Goal: Information Seeking & Learning: Learn about a topic

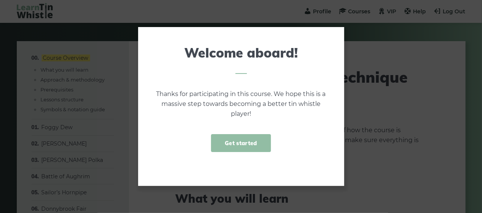
click at [256, 141] on link "Get started" at bounding box center [241, 143] width 60 height 18
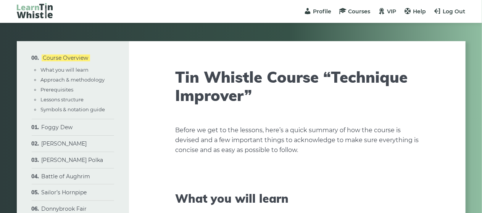
scroll to position [3, 0]
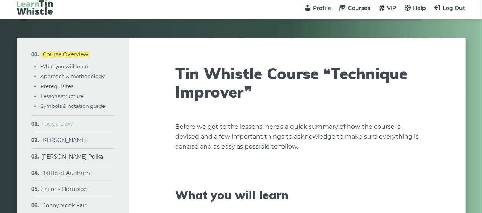
click at [53, 124] on link "Foggy Dew" at bounding box center [57, 124] width 31 height 7
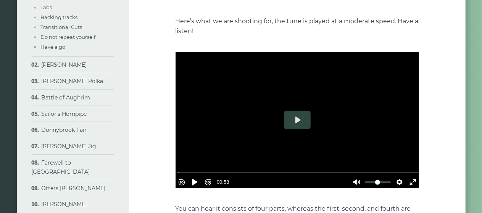
scroll to position [168, 0]
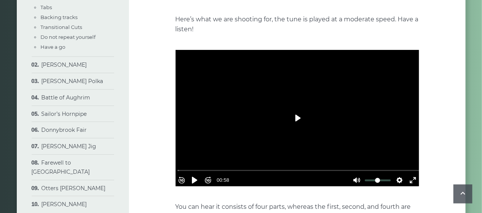
click at [300, 121] on button "Play" at bounding box center [297, 118] width 27 height 18
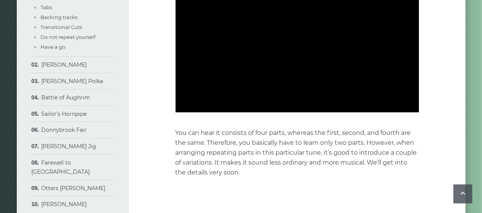
scroll to position [245, 0]
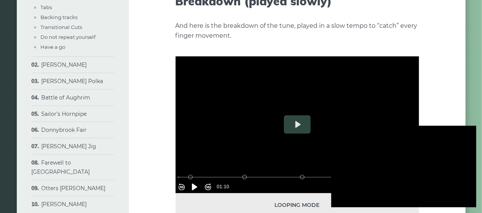
type input "***"
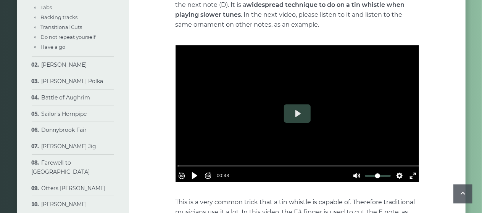
scroll to position [1329, 0]
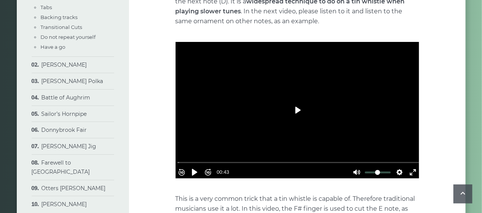
click at [299, 112] on button "Play" at bounding box center [297, 110] width 27 height 18
click at [197, 168] on button "Pause Play" at bounding box center [195, 172] width 12 height 12
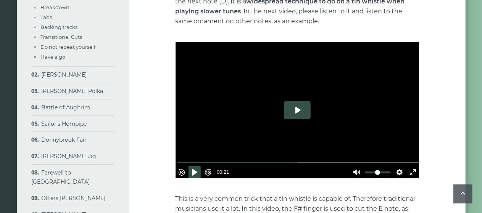
click at [300, 111] on button "Play" at bounding box center [297, 110] width 27 height 18
click at [184, 159] on input "Seek" at bounding box center [299, 162] width 243 height 7
click at [186, 159] on input "Seek" at bounding box center [299, 162] width 243 height 7
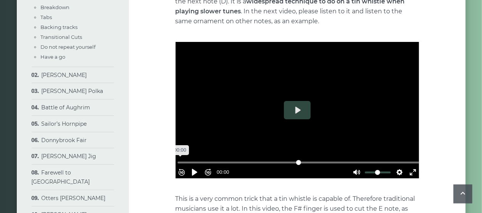
click at [184, 159] on input "Seek" at bounding box center [299, 162] width 243 height 7
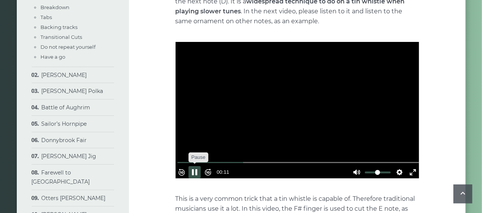
click at [201, 166] on button "Pause Play" at bounding box center [195, 172] width 12 height 12
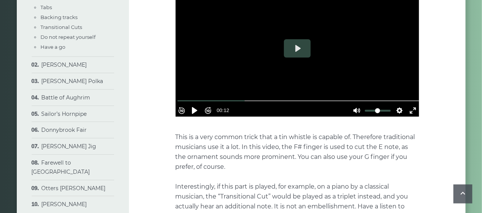
scroll to position [1418, 0]
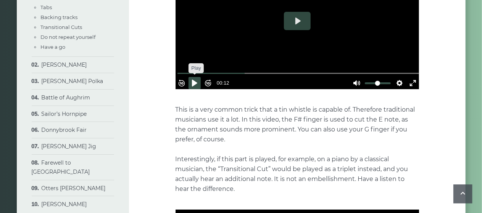
click at [200, 78] on button "Pause Play" at bounding box center [195, 83] width 12 height 12
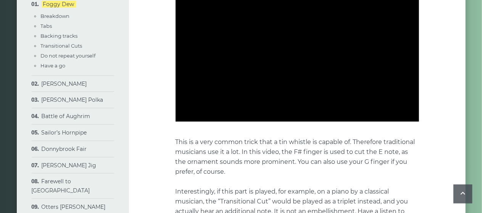
scroll to position [1362, 0]
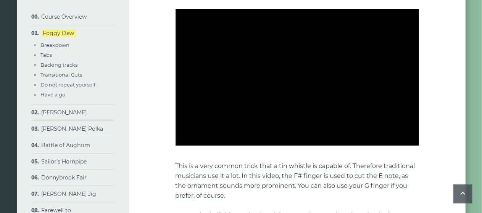
type input "***"
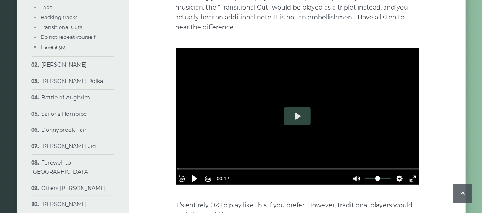
scroll to position [1594, 0]
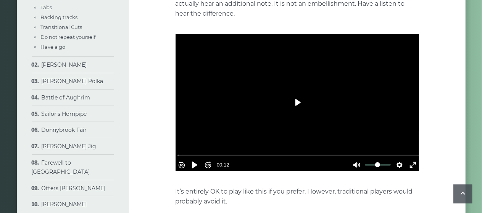
click at [300, 97] on button "Play" at bounding box center [297, 103] width 27 height 18
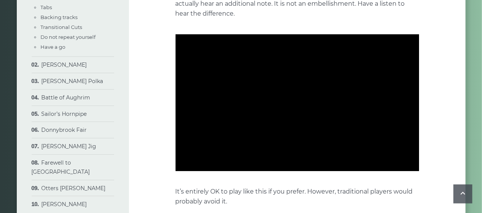
type input "***"
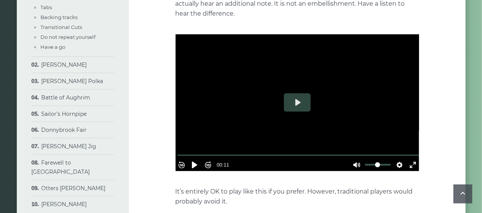
drag, startPoint x: 487, startPoint y: 128, endPoint x: 216, endPoint y: 184, distance: 276.1
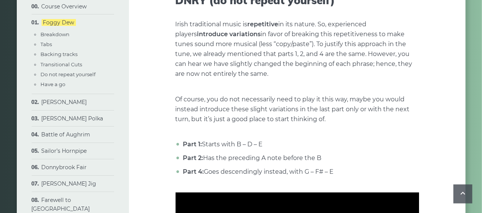
scroll to position [1847, 0]
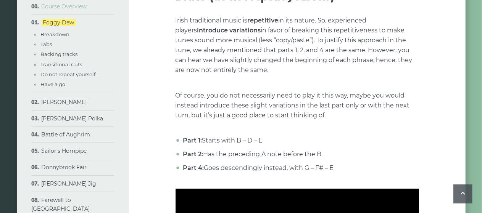
click at [73, 8] on link "Course Overview" at bounding box center [64, 6] width 45 height 7
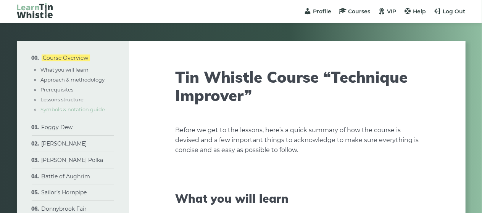
click at [91, 112] on link "Symbols & notation guide" at bounding box center [73, 110] width 65 height 6
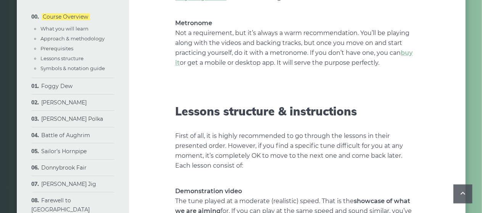
scroll to position [883, 0]
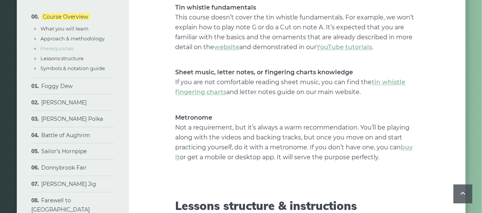
click at [53, 50] on link "Prerequisites" at bounding box center [57, 48] width 33 height 6
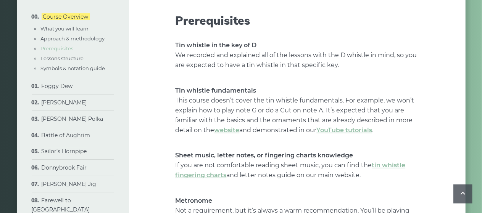
scroll to position [798, 0]
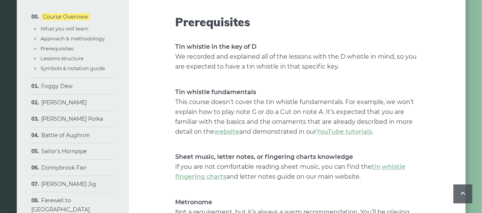
click at [419, 159] on p "Sheet music, letter notes, or fingering charts knowledge If you are not comfort…" at bounding box center [298, 167] width 244 height 30
click at [345, 134] on link "YouTube tutorials" at bounding box center [345, 131] width 56 height 7
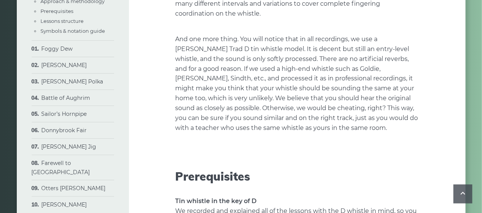
scroll to position [672, 0]
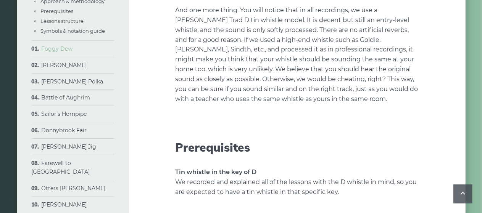
click at [57, 48] on link "Foggy Dew" at bounding box center [57, 48] width 31 height 7
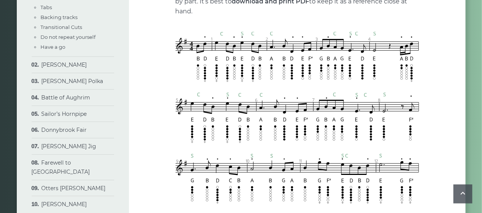
scroll to position [763, 0]
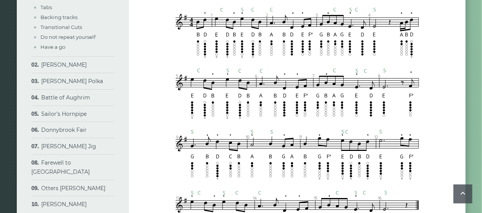
drag, startPoint x: 486, startPoint y: 14, endPoint x: 483, endPoint y: 70, distance: 56.6
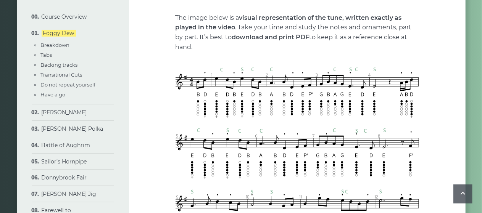
scroll to position [699, 0]
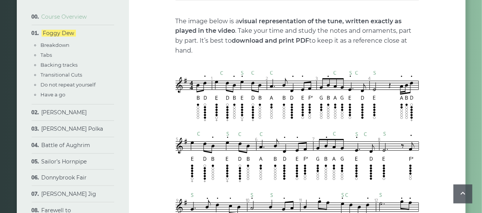
click at [73, 16] on link "Course Overview" at bounding box center [64, 16] width 45 height 7
click at [73, 18] on link "Course Overview" at bounding box center [64, 16] width 45 height 7
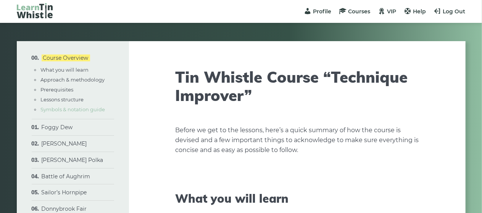
click at [79, 113] on link "Symbols & notation guide" at bounding box center [73, 110] width 65 height 6
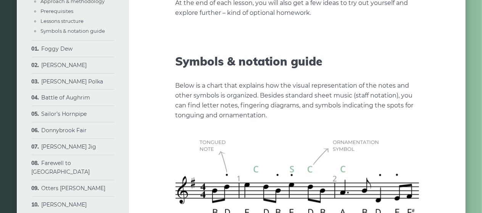
scroll to position [1641, 0]
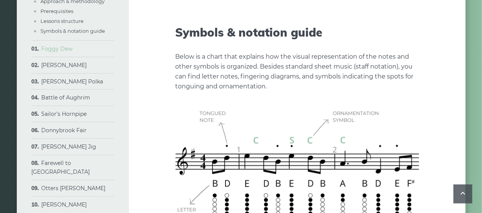
click at [63, 49] on link "Foggy Dew" at bounding box center [57, 48] width 31 height 7
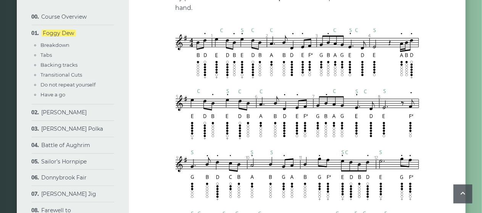
scroll to position [756, 0]
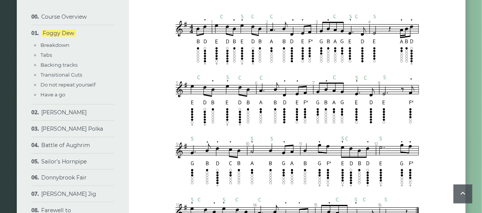
drag, startPoint x: 486, startPoint y: 18, endPoint x: 488, endPoint y: 74, distance: 56.2
click at [84, 113] on link "[PERSON_NAME]" at bounding box center [64, 112] width 45 height 7
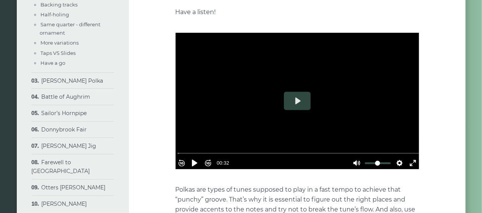
scroll to position [172, 0]
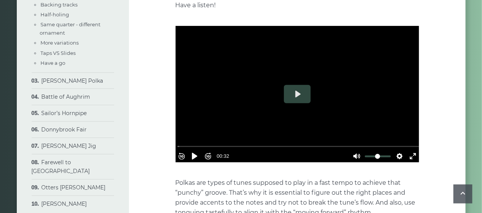
drag, startPoint x: 488, startPoint y: 16, endPoint x: 488, endPoint y: 29, distance: 12.6
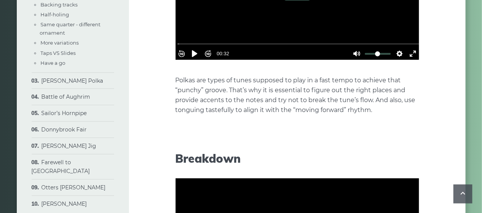
scroll to position [462, 0]
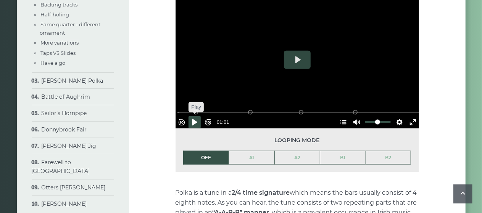
click at [197, 117] on button "Pause Play" at bounding box center [195, 122] width 12 height 12
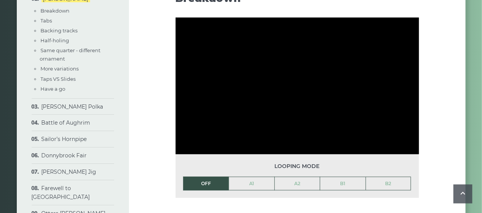
scroll to position [464, 0]
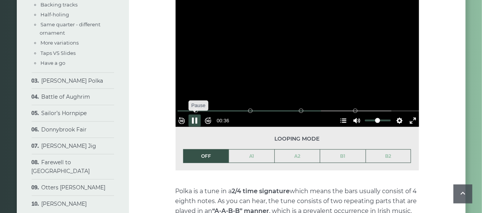
click at [199, 116] on button "Pause Play" at bounding box center [195, 121] width 12 height 12
type input "*****"
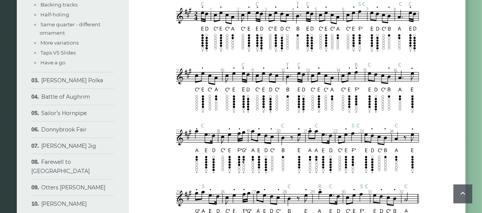
scroll to position [814, 0]
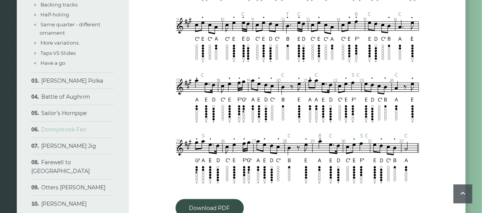
click at [70, 133] on link "Donnybrook Fair" at bounding box center [64, 129] width 45 height 7
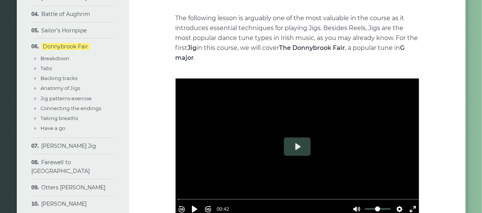
scroll to position [156, 0]
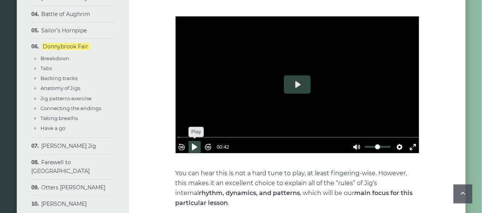
click at [198, 144] on button "Pause Play" at bounding box center [195, 147] width 12 height 12
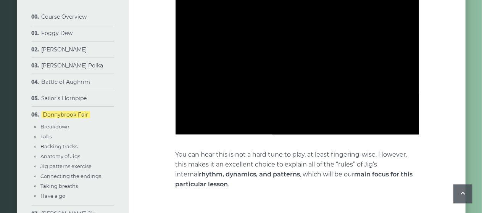
scroll to position [171, 0]
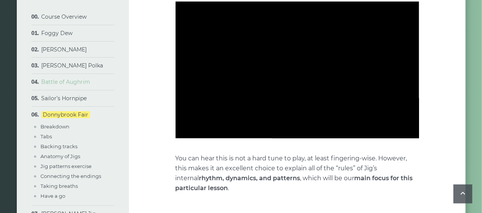
click at [74, 82] on link "Battle of Aughrim" at bounding box center [66, 82] width 49 height 7
type input "*****"
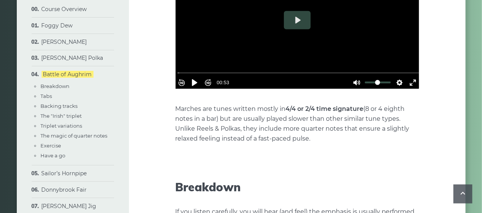
scroll to position [217, 0]
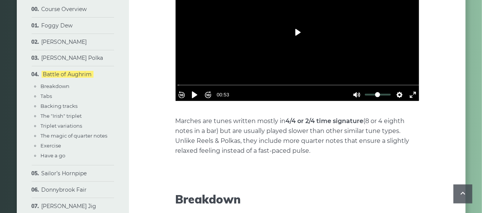
click at [302, 23] on button "Play" at bounding box center [297, 32] width 27 height 18
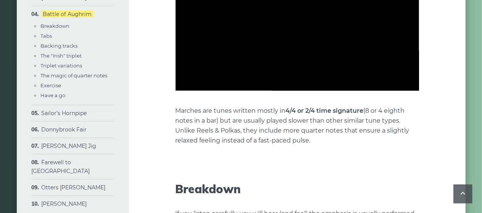
scroll to position [231, 0]
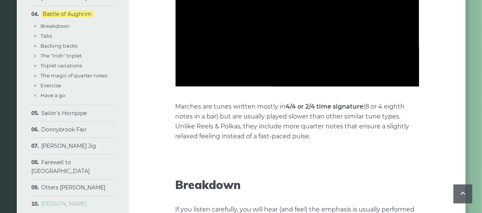
click at [82, 201] on link "[PERSON_NAME]" at bounding box center [64, 204] width 45 height 7
type input "*****"
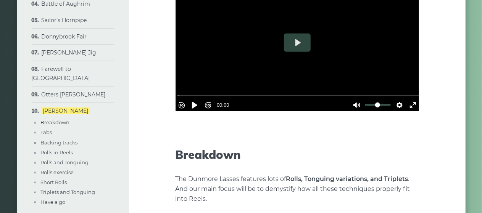
scroll to position [194, 0]
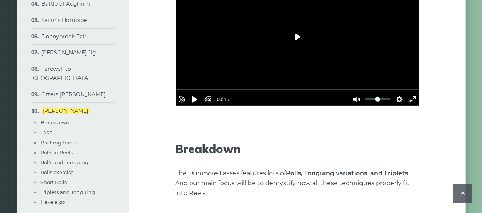
click at [296, 36] on button "Play" at bounding box center [297, 37] width 27 height 18
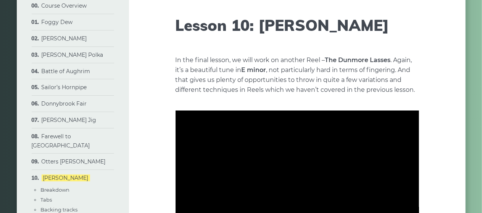
scroll to position [63, 0]
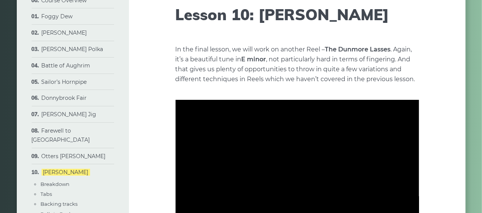
click at [78, 85] on li "Sailor’s Hornpipe Breakdown Tabs Backing tracks Octave jumps Combining Triplets…" at bounding box center [73, 82] width 82 height 16
click at [78, 82] on link "Sailor’s Hornpipe" at bounding box center [64, 82] width 45 height 7
type input "*****"
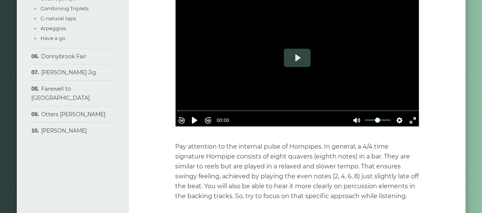
scroll to position [157, 0]
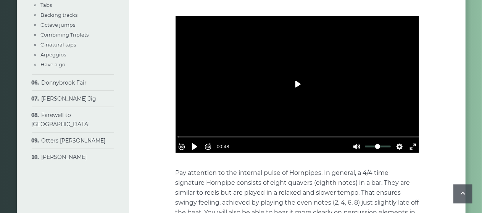
click at [296, 86] on button "Play" at bounding box center [297, 84] width 27 height 18
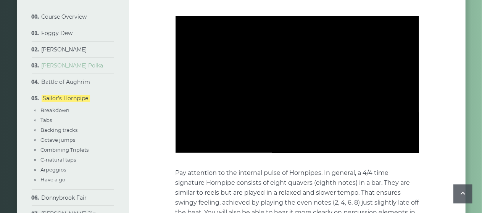
click at [76, 66] on link "[PERSON_NAME] Polka" at bounding box center [73, 65] width 62 height 7
type input "*****"
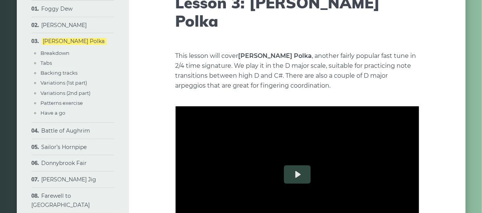
scroll to position [84, 0]
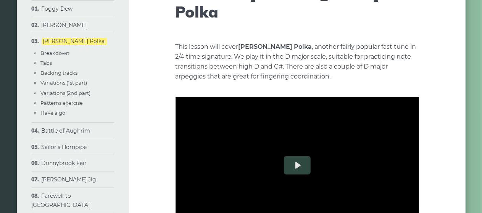
drag, startPoint x: 487, startPoint y: 18, endPoint x: 484, endPoint y: 25, distance: 7.2
click at [299, 157] on button "Play" at bounding box center [297, 166] width 27 height 18
type input "***"
click at [76, 181] on link "[PERSON_NAME] Jig" at bounding box center [69, 179] width 55 height 7
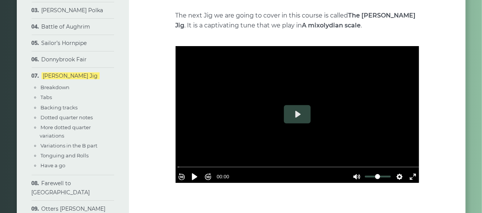
scroll to position [104, 0]
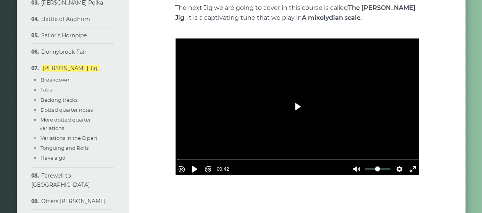
click at [298, 108] on button "Play" at bounding box center [297, 107] width 27 height 18
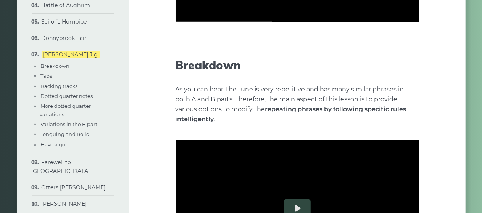
scroll to position [273, 0]
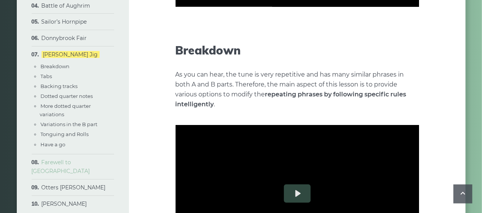
click at [69, 166] on link "Farewell to [GEOGRAPHIC_DATA]" at bounding box center [61, 167] width 58 height 16
type input "*****"
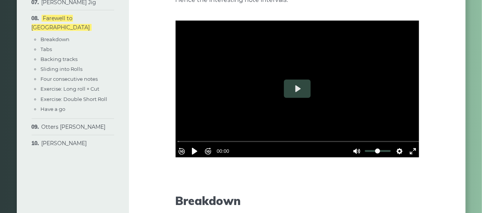
scroll to position [198, 0]
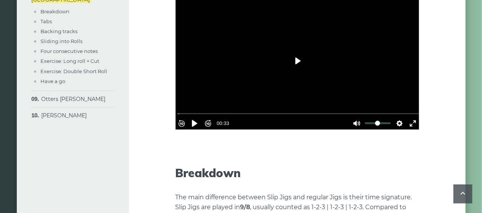
click at [300, 57] on button "Play" at bounding box center [297, 61] width 27 height 18
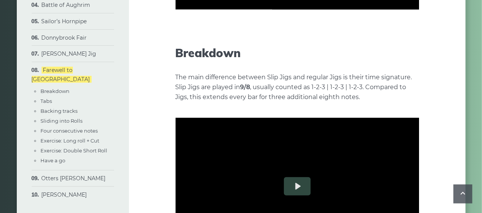
scroll to position [337, 0]
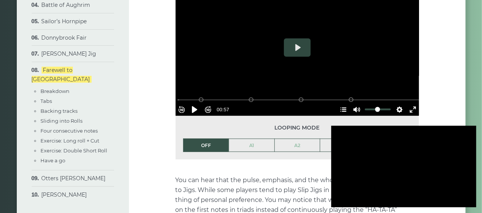
type input "***"
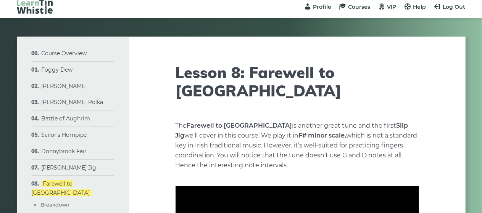
scroll to position [0, 0]
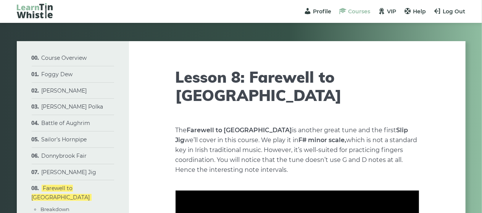
click at [358, 11] on span "Courses" at bounding box center [360, 11] width 22 height 7
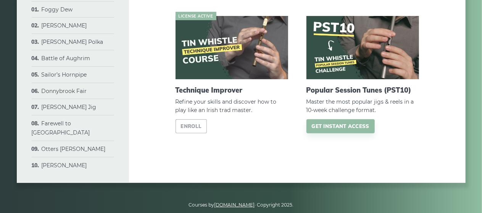
scroll to position [94, 0]
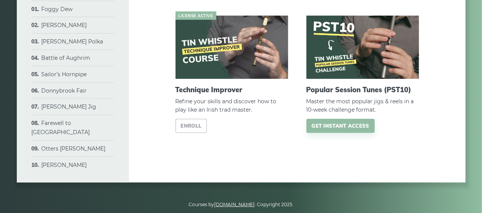
click at [372, 91] on h2 "Popular Session Tunes (PST10)" at bounding box center [363, 90] width 113 height 8
click at [352, 126] on link "Get instant access" at bounding box center [341, 126] width 68 height 14
